Goal: Transaction & Acquisition: Book appointment/travel/reservation

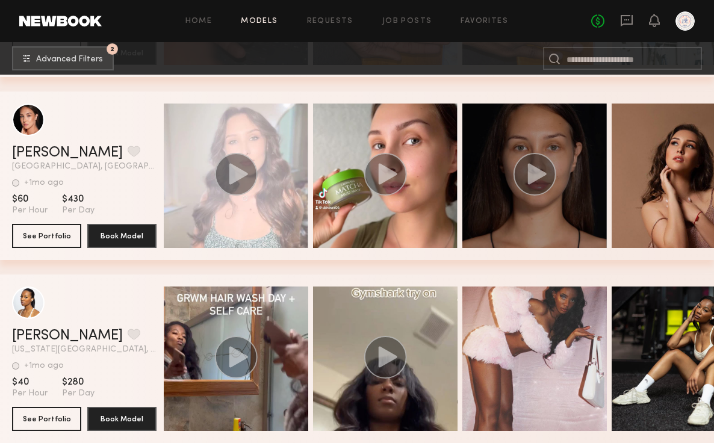
click at [536, 167] on circle "grid" at bounding box center [535, 174] width 43 height 43
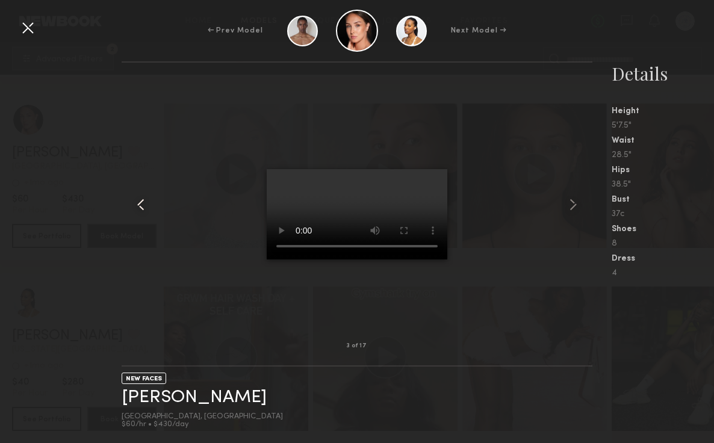
click at [139, 202] on common-icon at bounding box center [140, 204] width 19 height 19
click at [26, 23] on div at bounding box center [27, 27] width 19 height 19
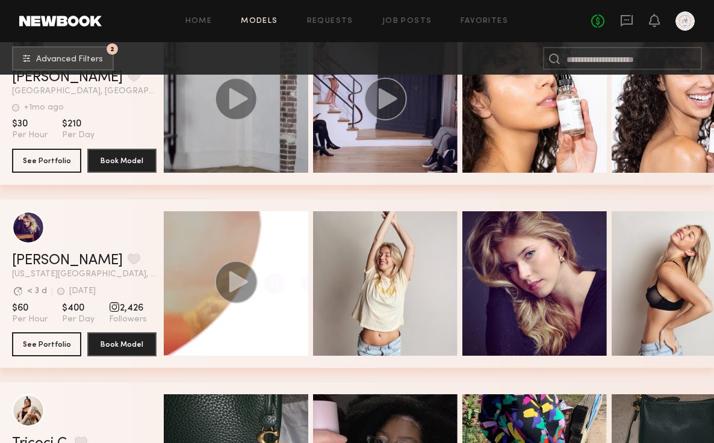
scroll to position [22245, 0]
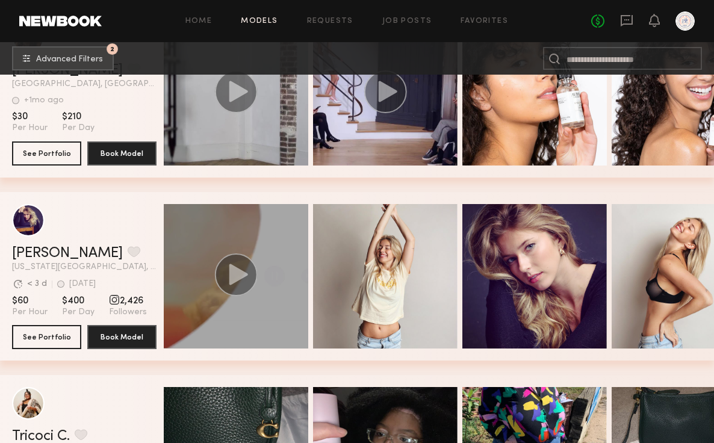
click at [240, 276] on icon "grid" at bounding box center [238, 274] width 19 height 21
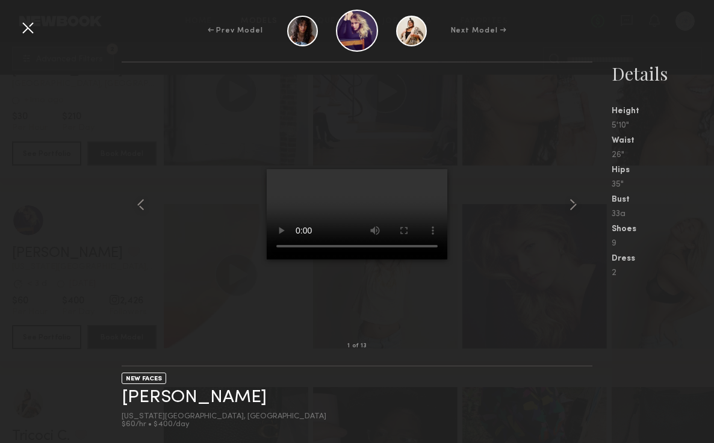
click at [25, 30] on div at bounding box center [27, 27] width 19 height 19
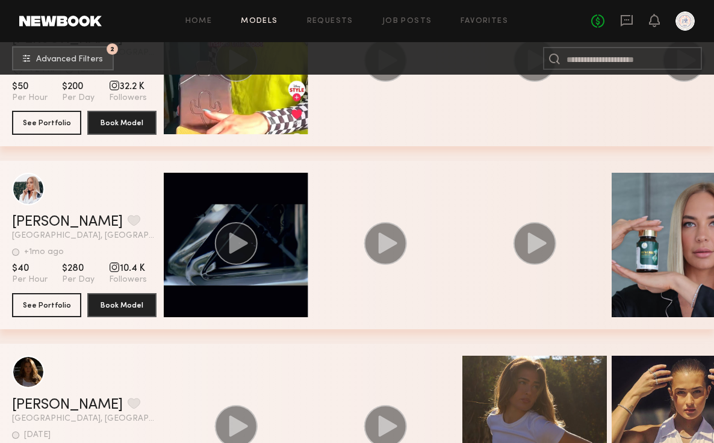
scroll to position [25526, 0]
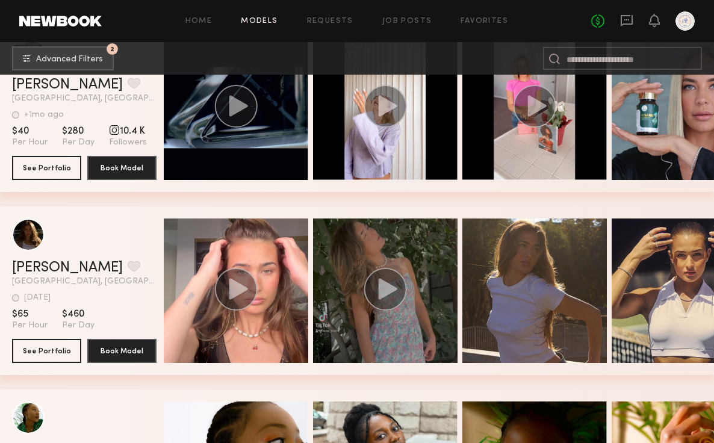
click at [353, 310] on div "grid" at bounding box center [385, 291] width 145 height 145
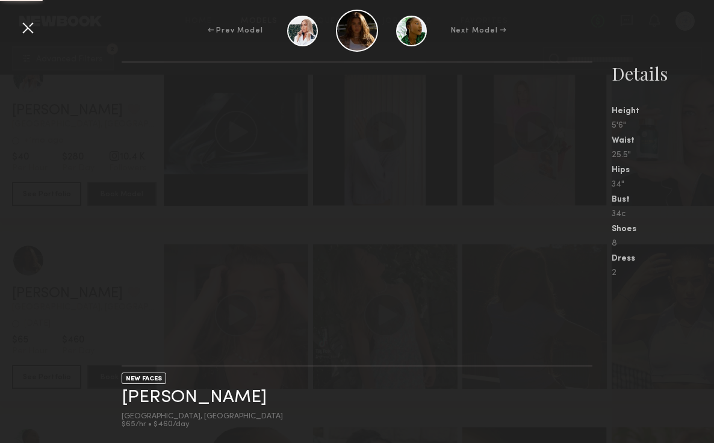
scroll to position [25487, 0]
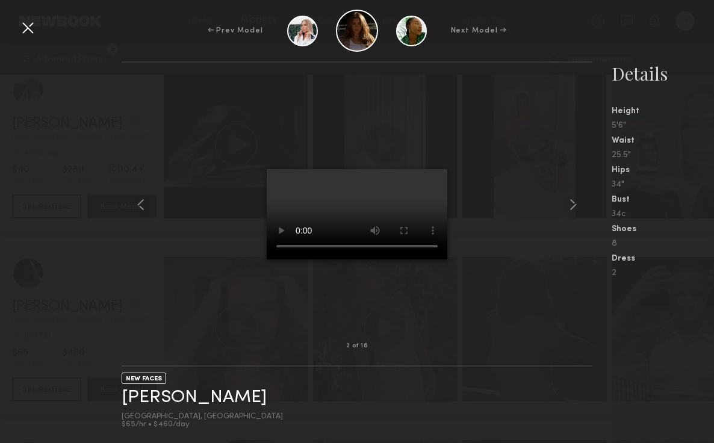
click at [22, 35] on div at bounding box center [27, 27] width 19 height 19
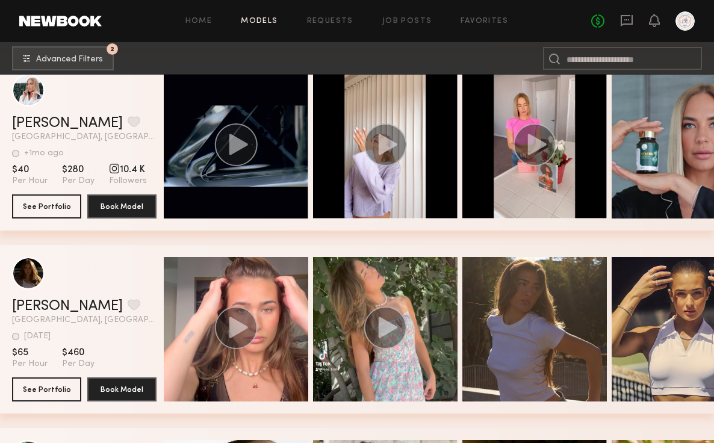
scroll to position [25393, 0]
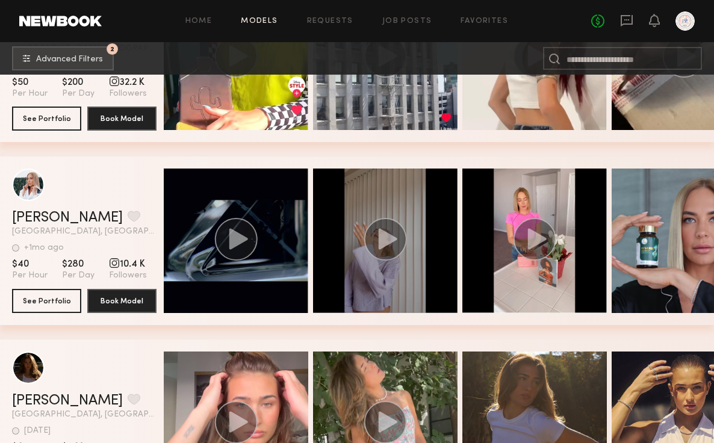
click at [384, 235] on icon "grid" at bounding box center [388, 238] width 19 height 21
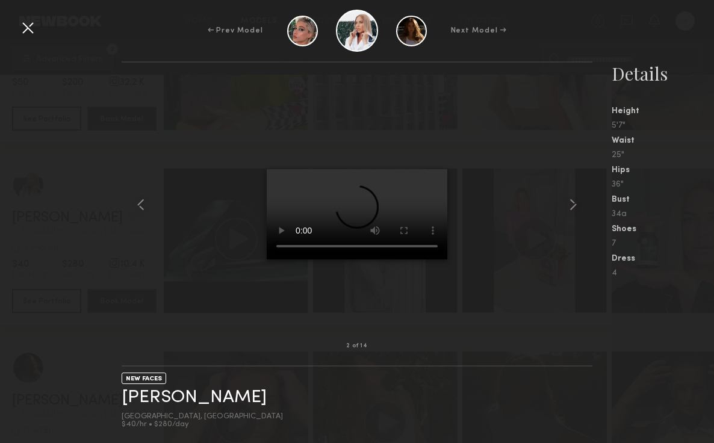
click at [31, 30] on div at bounding box center [27, 27] width 19 height 19
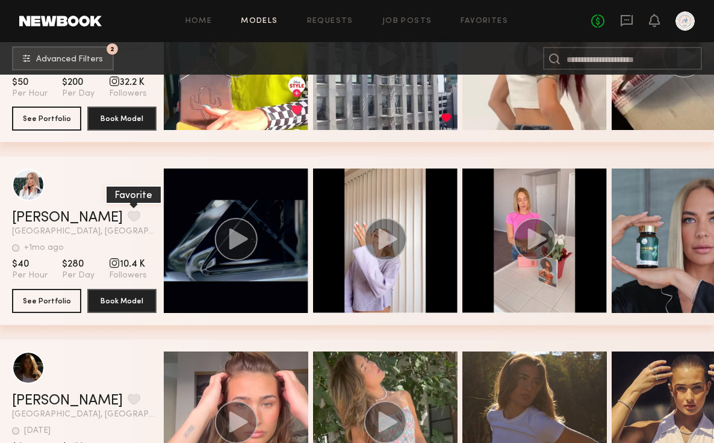
click at [128, 213] on button "grid" at bounding box center [134, 216] width 13 height 11
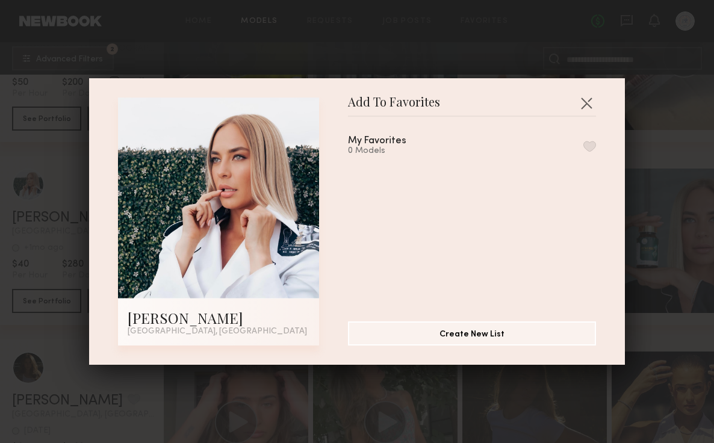
click at [593, 150] on button "button" at bounding box center [590, 146] width 13 height 11
click at [588, 101] on button "button" at bounding box center [586, 102] width 19 height 19
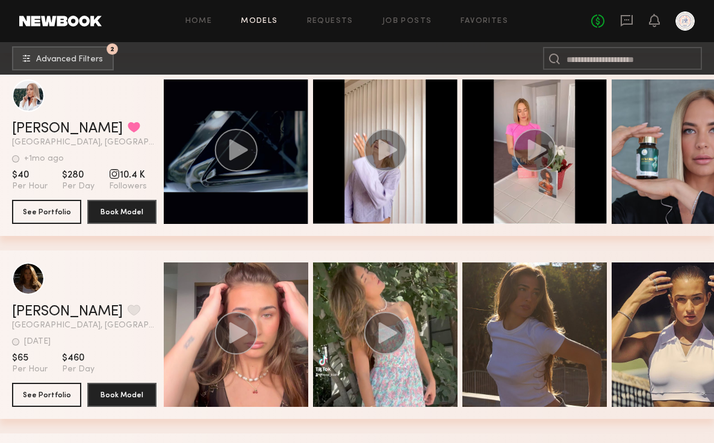
scroll to position [25528, 0]
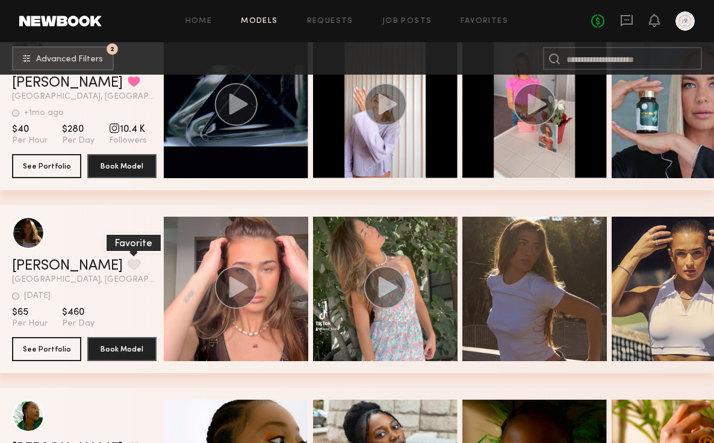
click at [128, 264] on button "grid" at bounding box center [134, 264] width 13 height 11
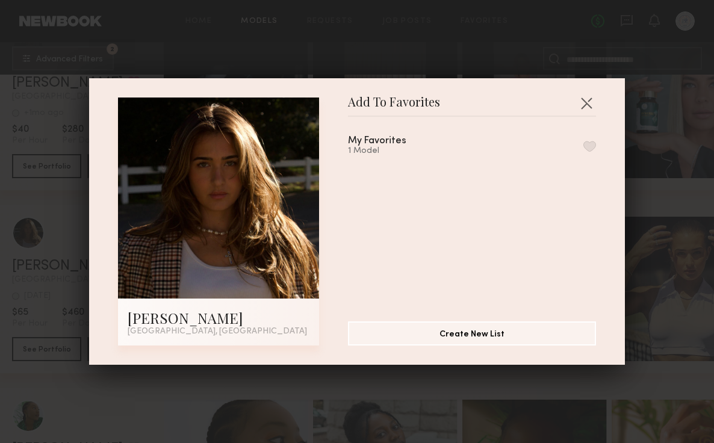
click at [589, 146] on button "button" at bounding box center [590, 146] width 13 height 11
click at [589, 102] on button "button" at bounding box center [586, 102] width 19 height 19
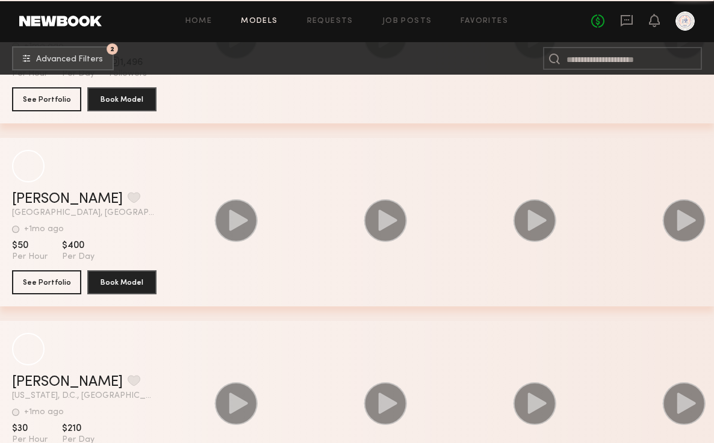
scroll to position [28160, 0]
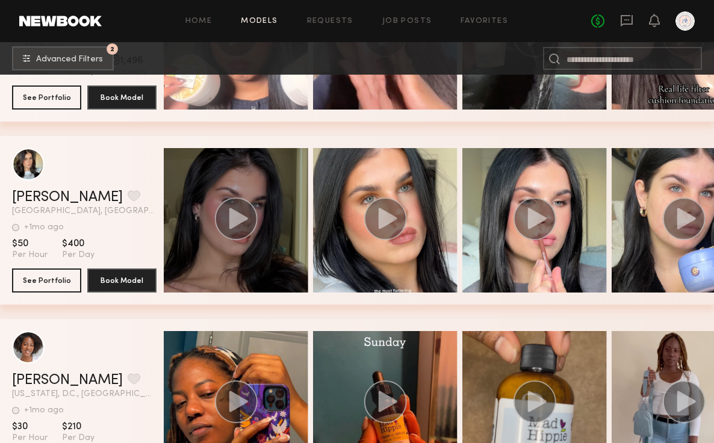
click at [216, 198] on icon "grid" at bounding box center [235, 219] width 43 height 43
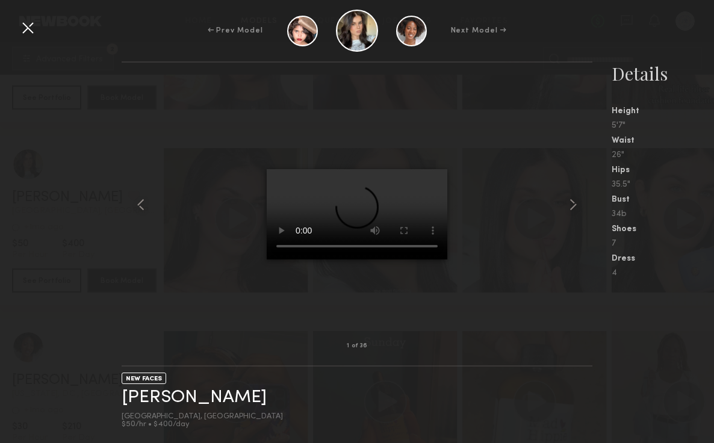
click at [20, 27] on div at bounding box center [27, 27] width 19 height 19
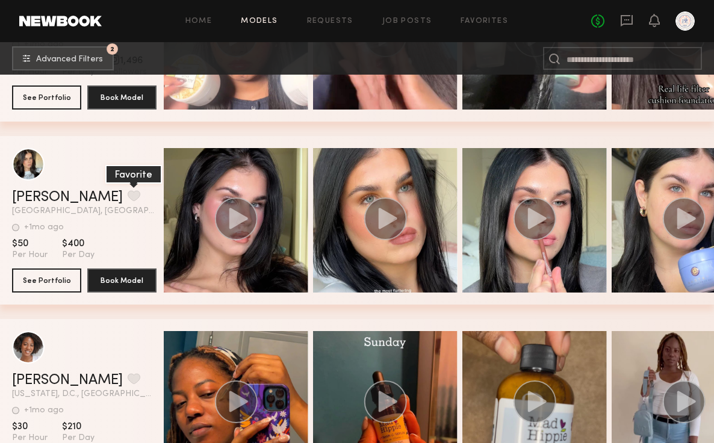
click at [128, 194] on button "grid" at bounding box center [134, 195] width 13 height 11
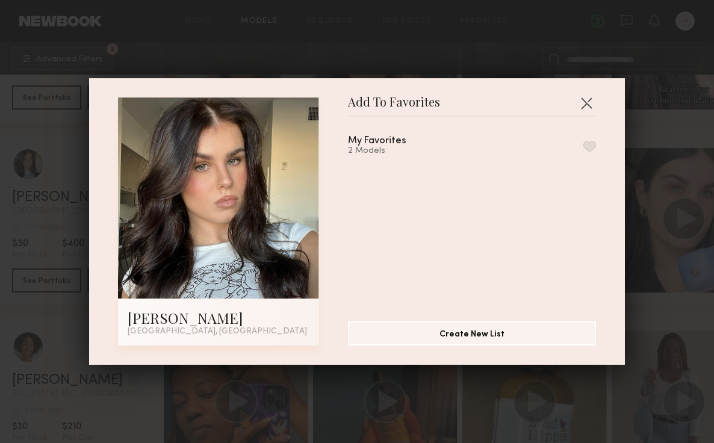
click at [590, 148] on button "button" at bounding box center [590, 146] width 13 height 11
click at [590, 104] on button "button" at bounding box center [586, 102] width 19 height 19
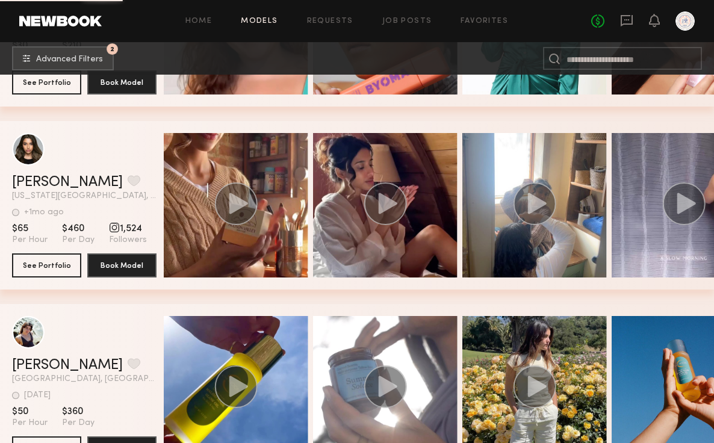
scroll to position [34788, 0]
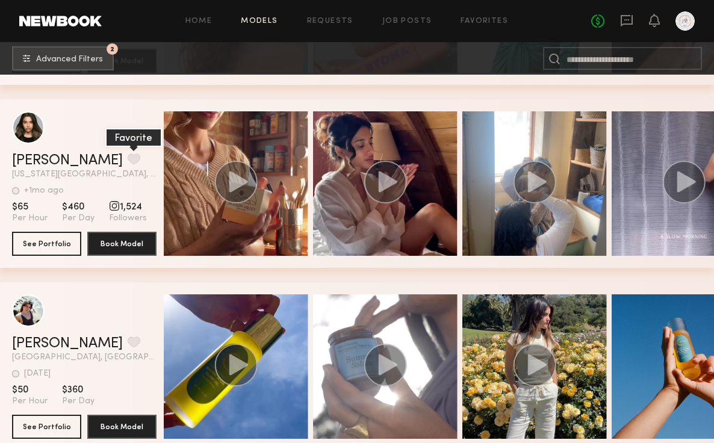
click at [128, 160] on button "grid" at bounding box center [134, 159] width 13 height 11
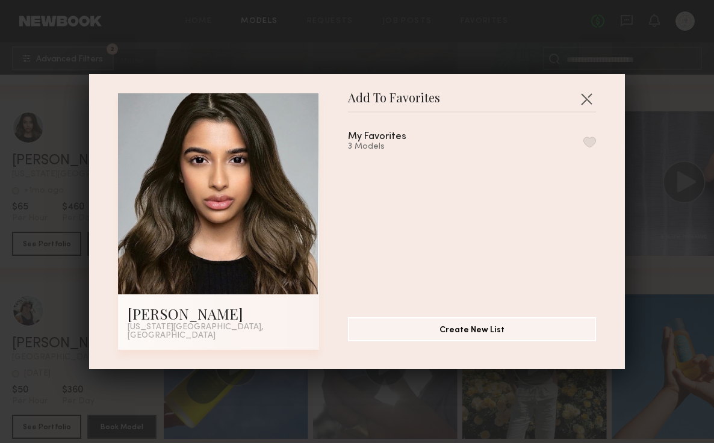
click at [587, 143] on button "button" at bounding box center [590, 142] width 13 height 11
click at [593, 98] on button "button" at bounding box center [586, 98] width 19 height 19
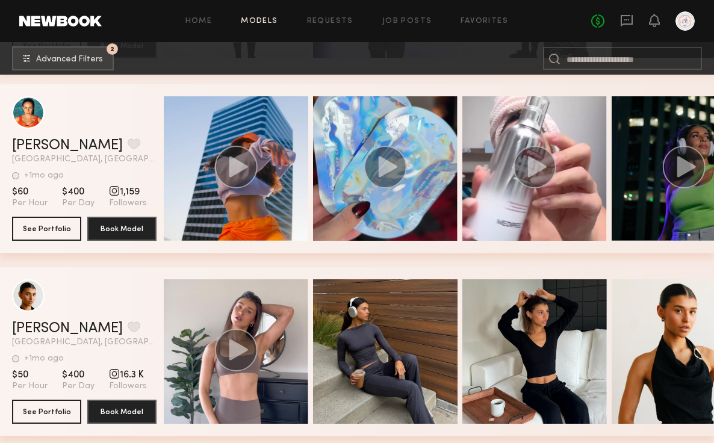
scroll to position [35376, 0]
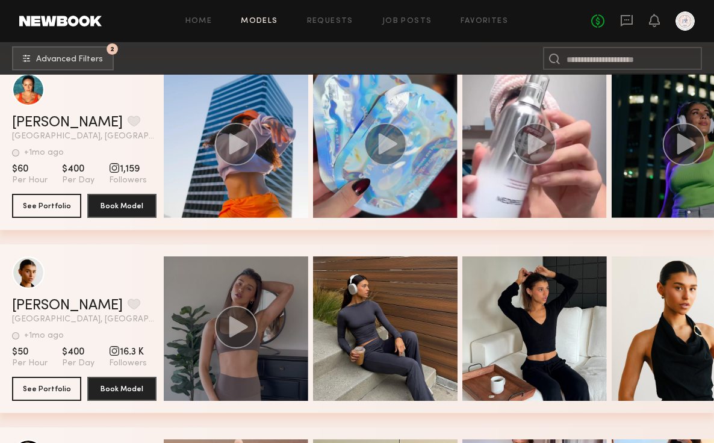
click at [236, 320] on icon "grid" at bounding box center [238, 326] width 19 height 21
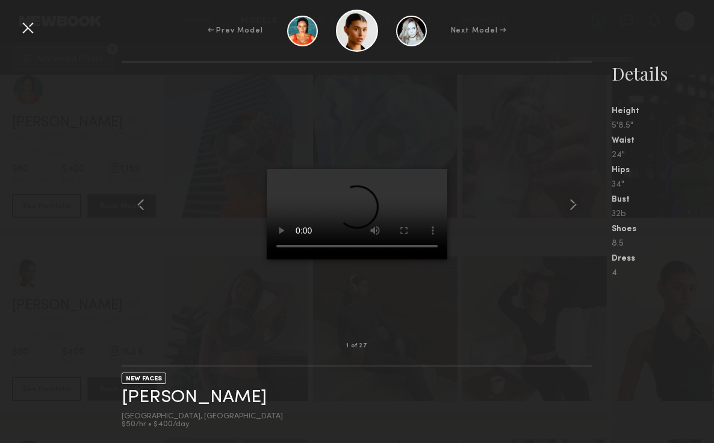
click at [31, 22] on div at bounding box center [27, 27] width 19 height 19
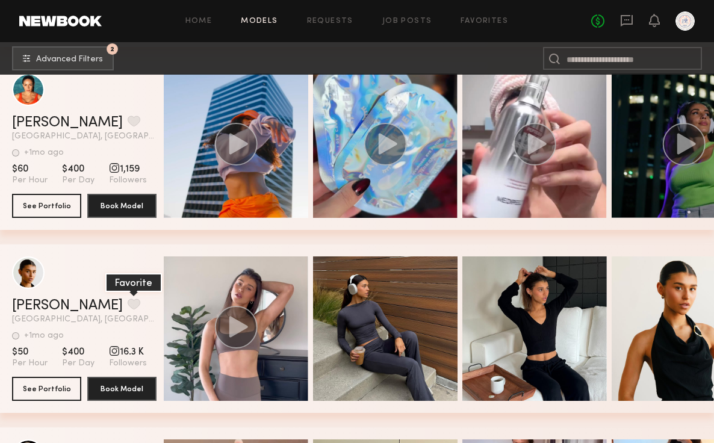
click at [128, 307] on button "grid" at bounding box center [134, 304] width 13 height 11
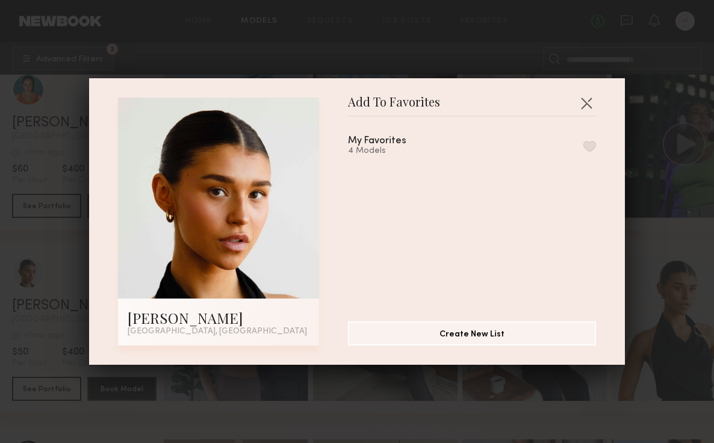
click at [596, 142] on div "My Favorites 4 Models" at bounding box center [478, 214] width 260 height 176
click at [592, 145] on button "button" at bounding box center [590, 146] width 13 height 11
click at [592, 104] on button "button" at bounding box center [586, 102] width 19 height 19
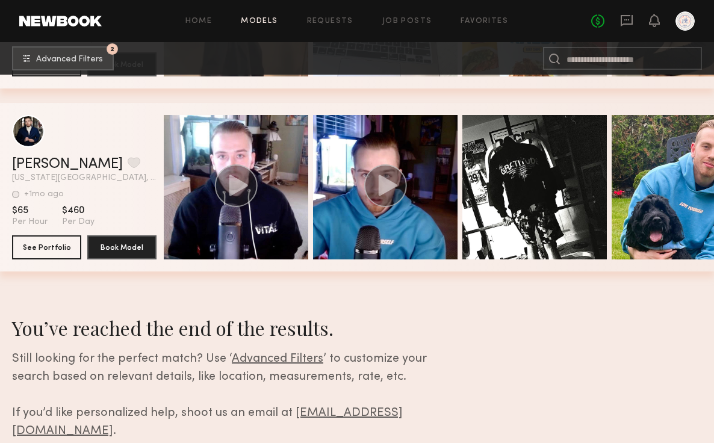
scroll to position [36831, 0]
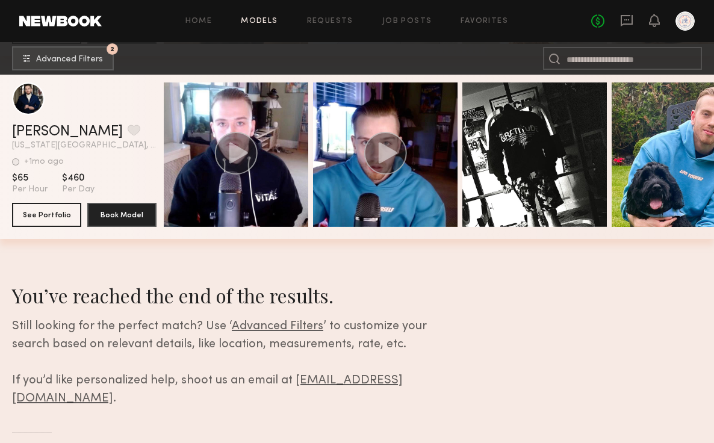
click at [71, 28] on header "Home Models Requests Job Posts Favorites Sign Out No fees up to $5,000" at bounding box center [357, 21] width 714 height 42
click at [72, 23] on link at bounding box center [60, 21] width 83 height 11
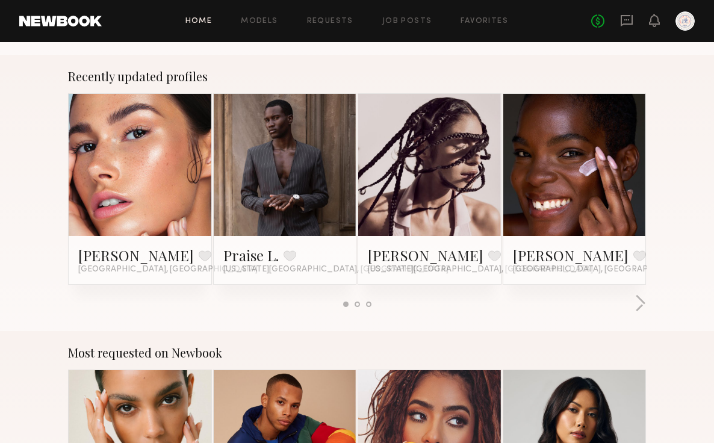
scroll to position [481, 0]
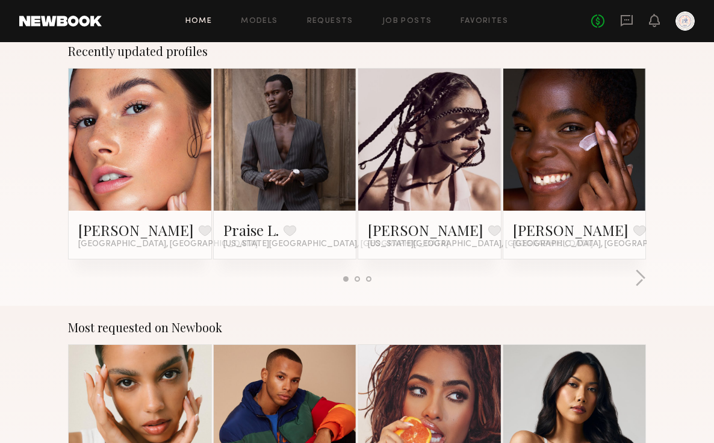
click at [647, 278] on div "Recently updated profiles [PERSON_NAME] Favorite [GEOGRAPHIC_DATA], [GEOGRAPHIC…" at bounding box center [357, 168] width 714 height 277
click at [641, 281] on button "button" at bounding box center [640, 279] width 11 height 20
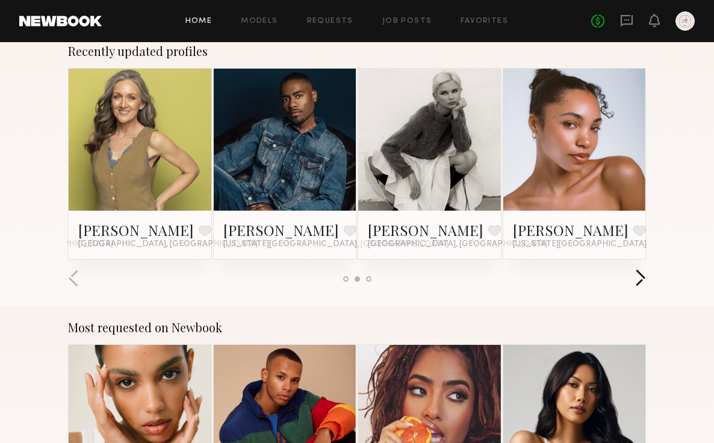
click at [641, 281] on button "button" at bounding box center [640, 279] width 11 height 20
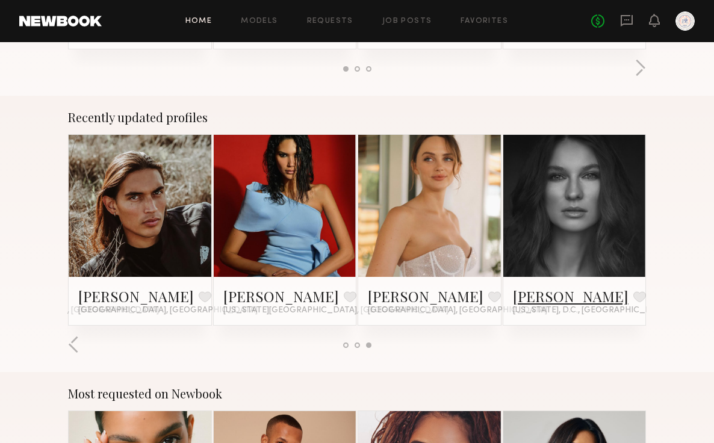
scroll to position [413, 0]
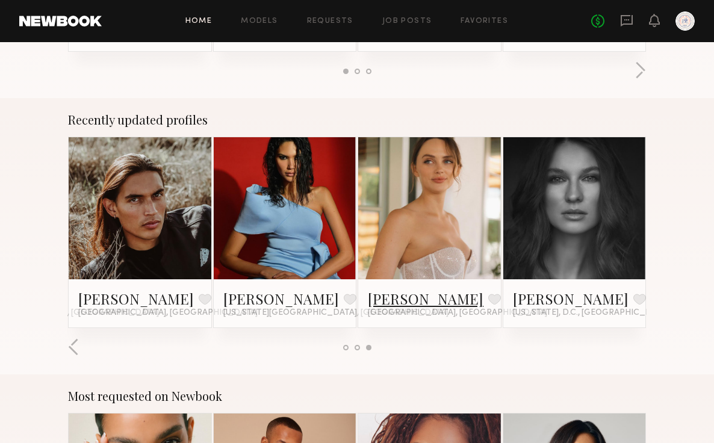
click at [440, 302] on link "[PERSON_NAME]" at bounding box center [426, 298] width 116 height 19
